Goal: Task Accomplishment & Management: Use online tool/utility

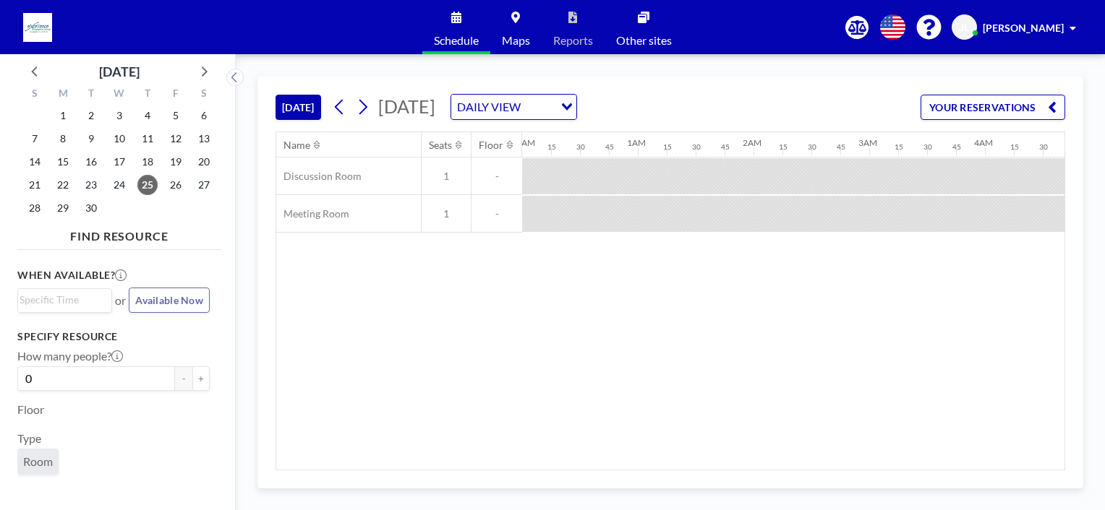
scroll to position [0, 1128]
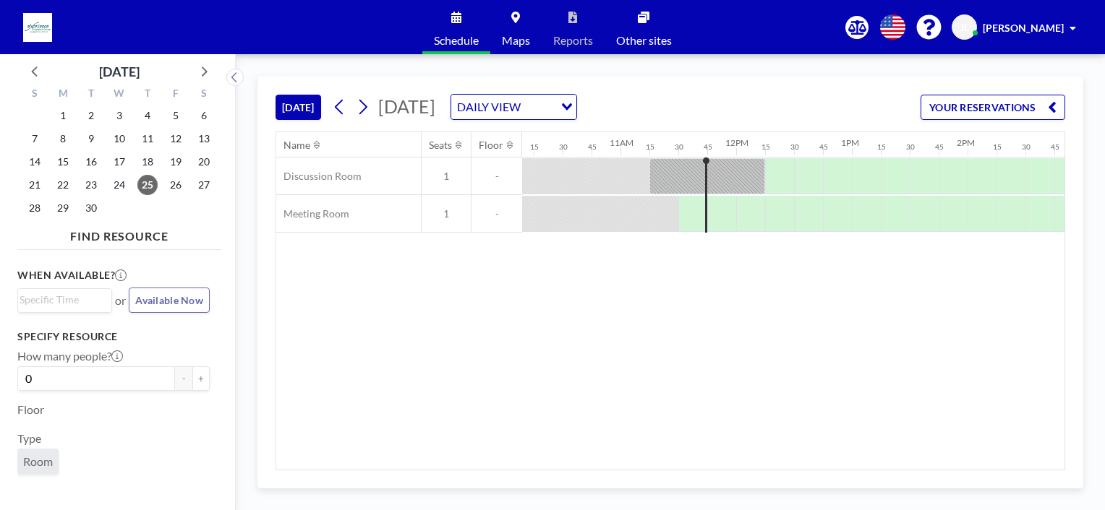
scroll to position [0, 1262]
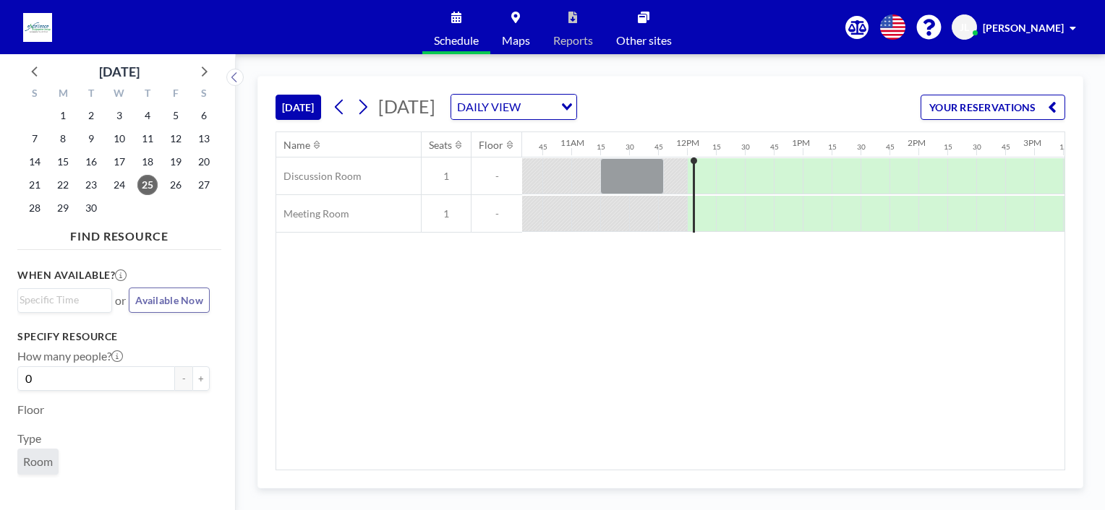
scroll to position [0, 1186]
